Goal: Contribute content

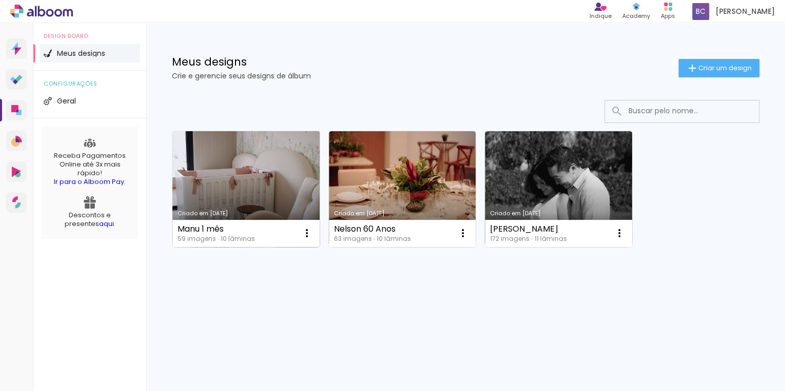
click at [283, 189] on link "Criado em [DATE]" at bounding box center [245, 189] width 147 height 116
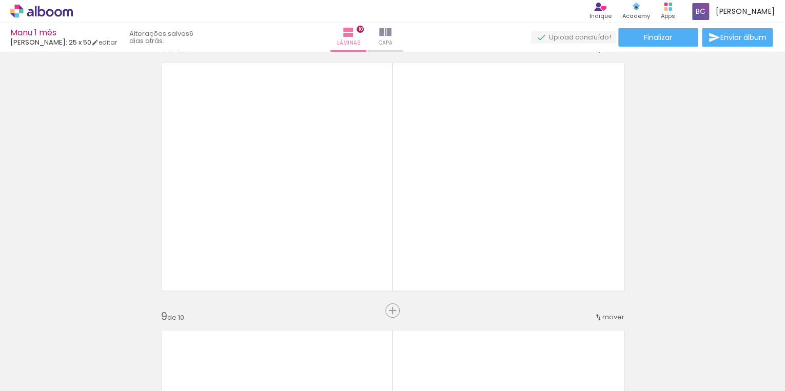
scroll to position [1887, 0]
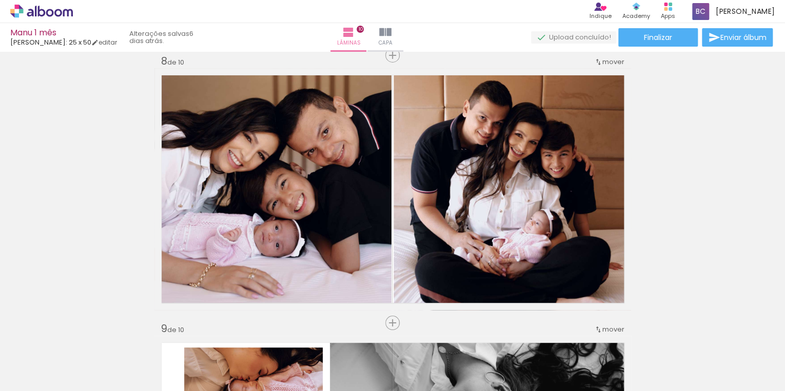
scroll to position [0, 2692]
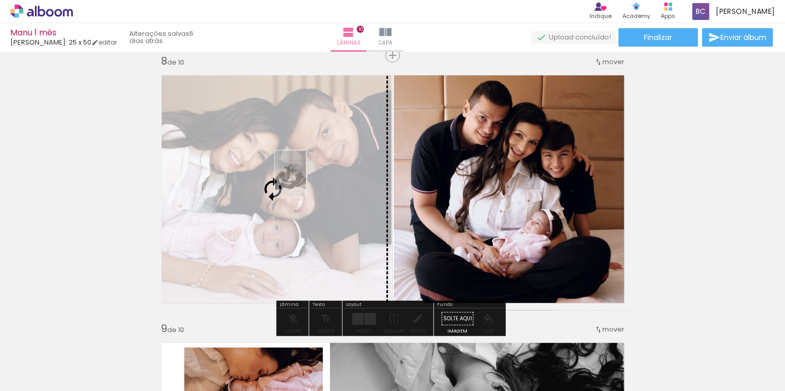
drag, startPoint x: 634, startPoint y: 366, endPoint x: 306, endPoint y: 182, distance: 376.6
click at [306, 182] on quentale-workspace at bounding box center [392, 195] width 785 height 391
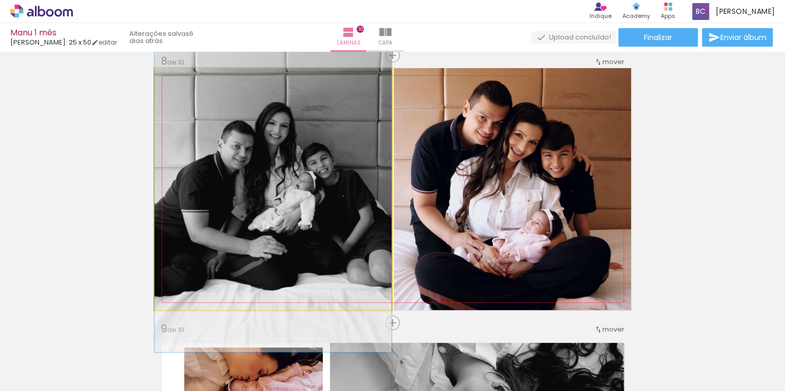
drag, startPoint x: 332, startPoint y: 254, endPoint x: 336, endPoint y: 240, distance: 14.8
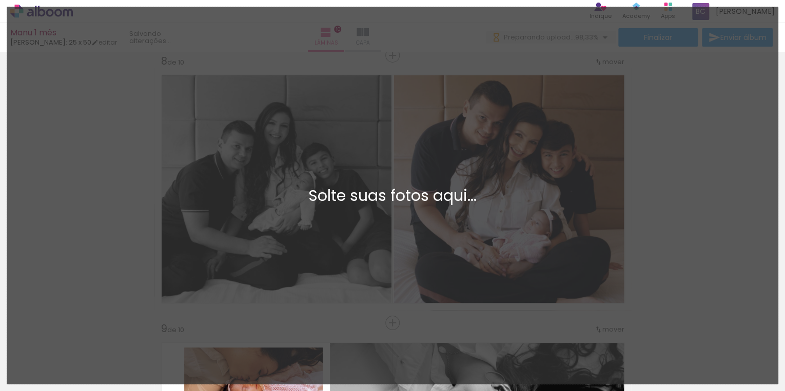
scroll to position [0, 2749]
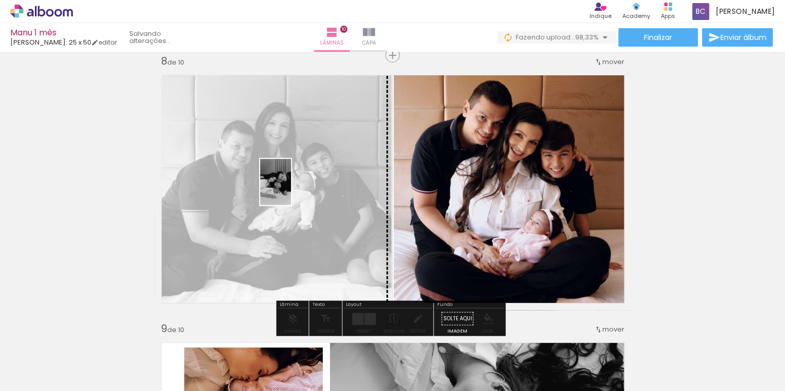
drag, startPoint x: 745, startPoint y: 365, endPoint x: 291, endPoint y: 190, distance: 487.1
click at [291, 190] on quentale-workspace at bounding box center [392, 195] width 785 height 391
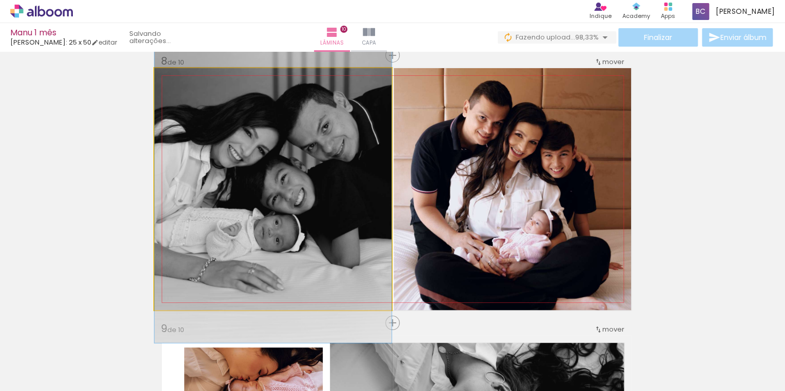
drag, startPoint x: 300, startPoint y: 209, endPoint x: 298, endPoint y: 186, distance: 23.6
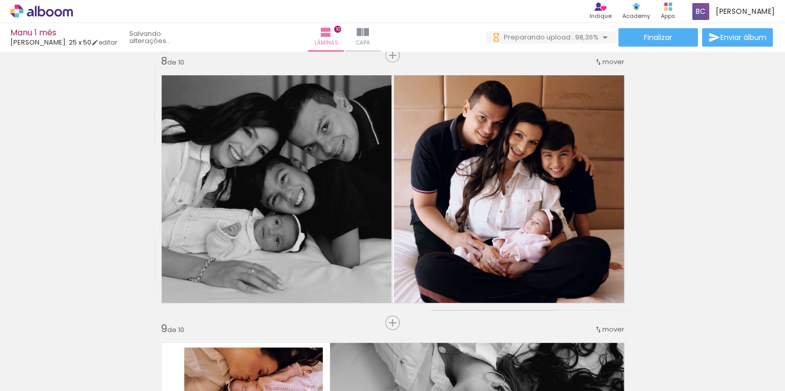
scroll to position [0, 2806]
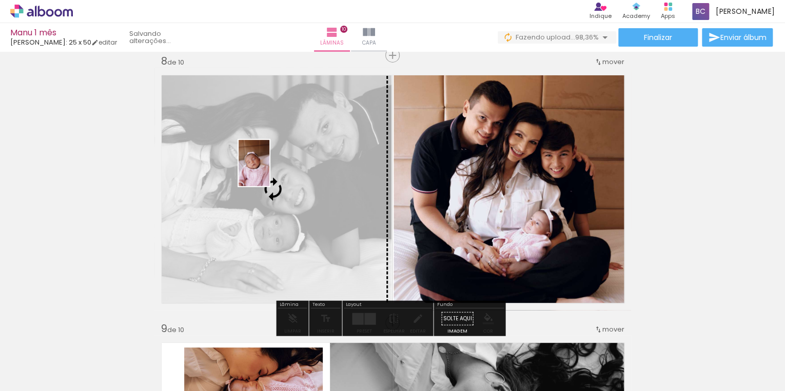
drag, startPoint x: 748, startPoint y: 365, endPoint x: 269, endPoint y: 171, distance: 516.5
click at [269, 171] on quentale-workspace at bounding box center [392, 195] width 785 height 391
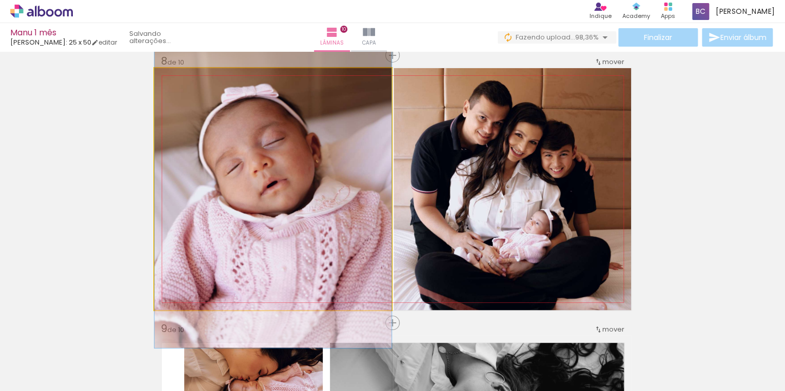
drag, startPoint x: 312, startPoint y: 232, endPoint x: 315, endPoint y: 213, distance: 18.7
